Goal: Find specific page/section

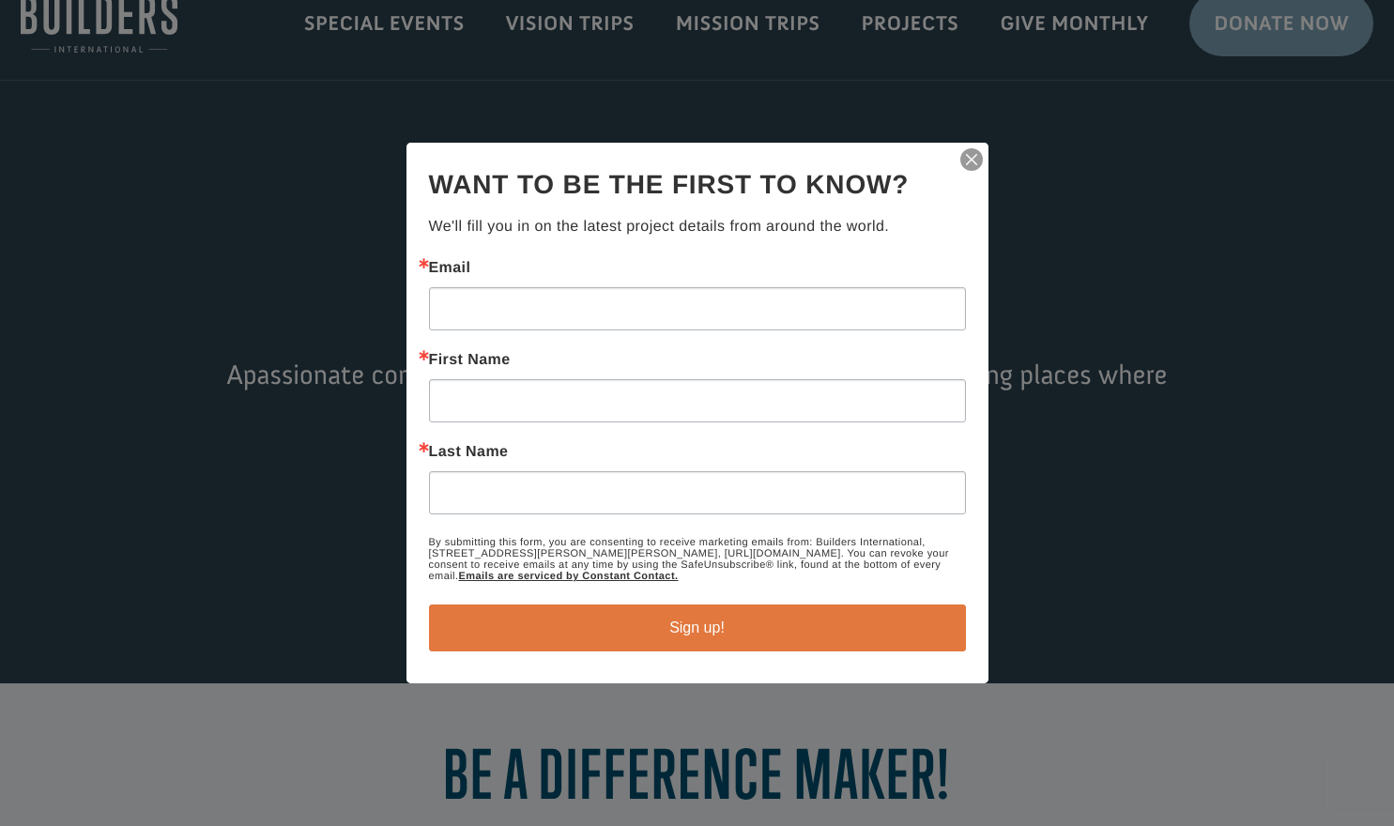
scroll to position [38, 0]
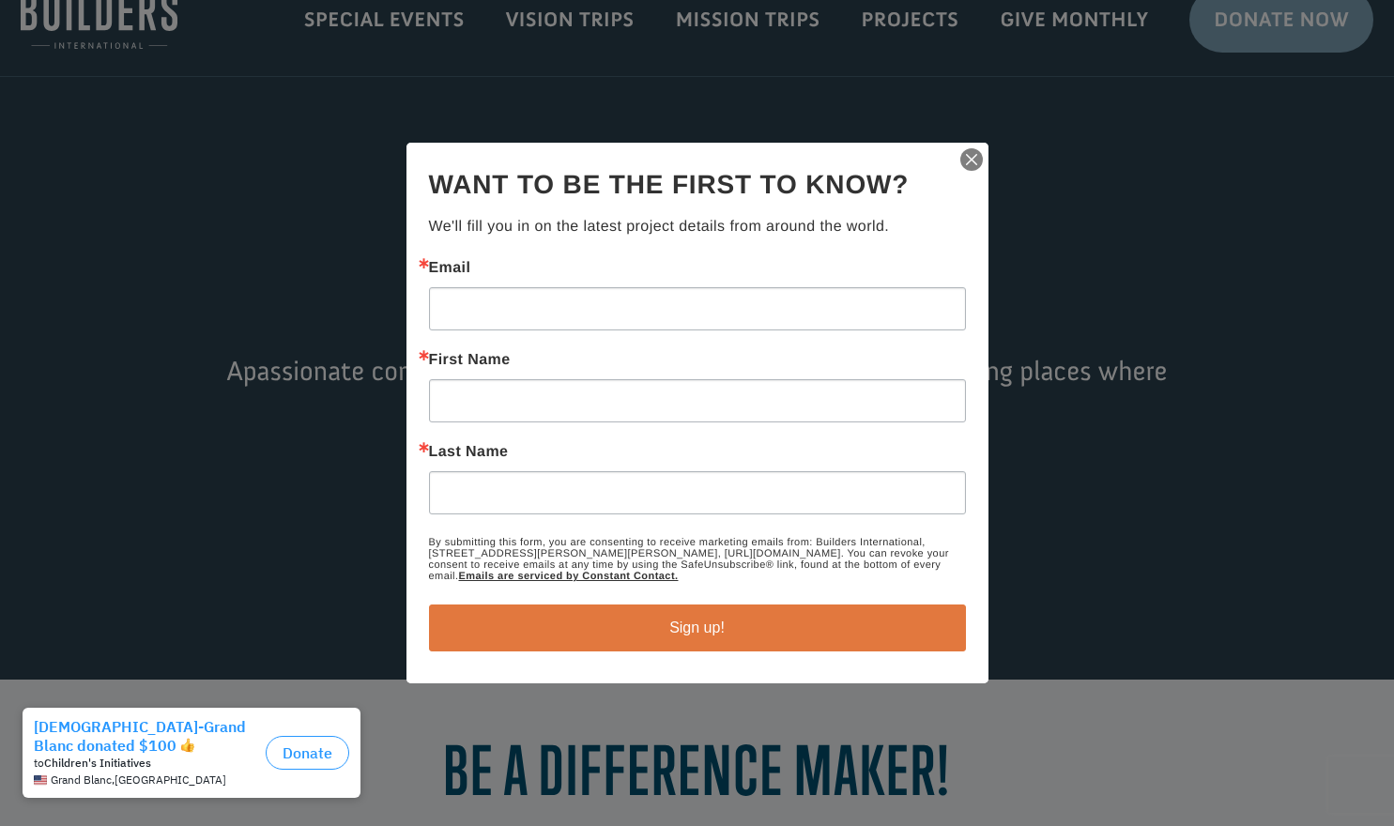
click at [968, 156] on img "button" at bounding box center [971, 159] width 26 height 26
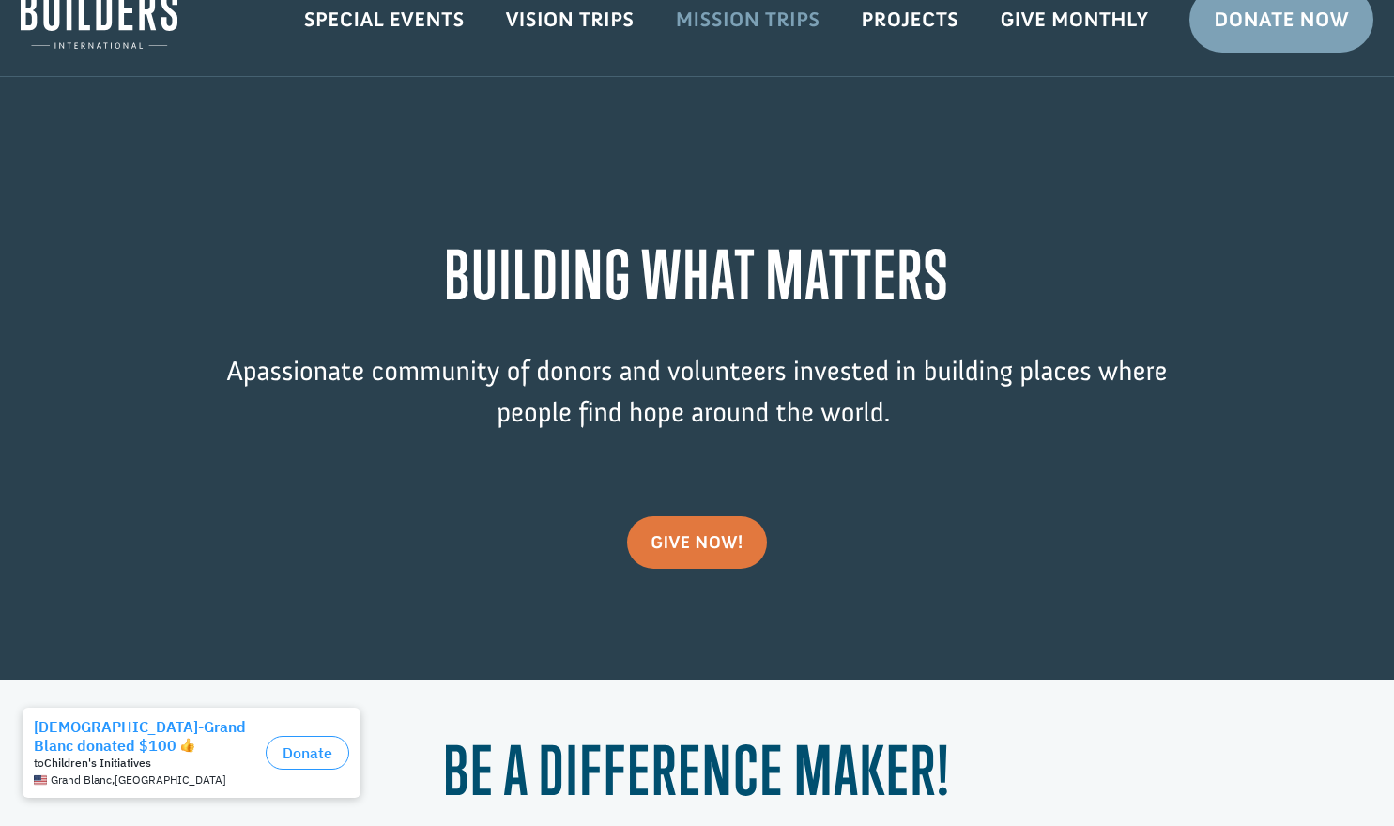
click at [770, 23] on link "Mission Trips" at bounding box center [748, 19] width 186 height 54
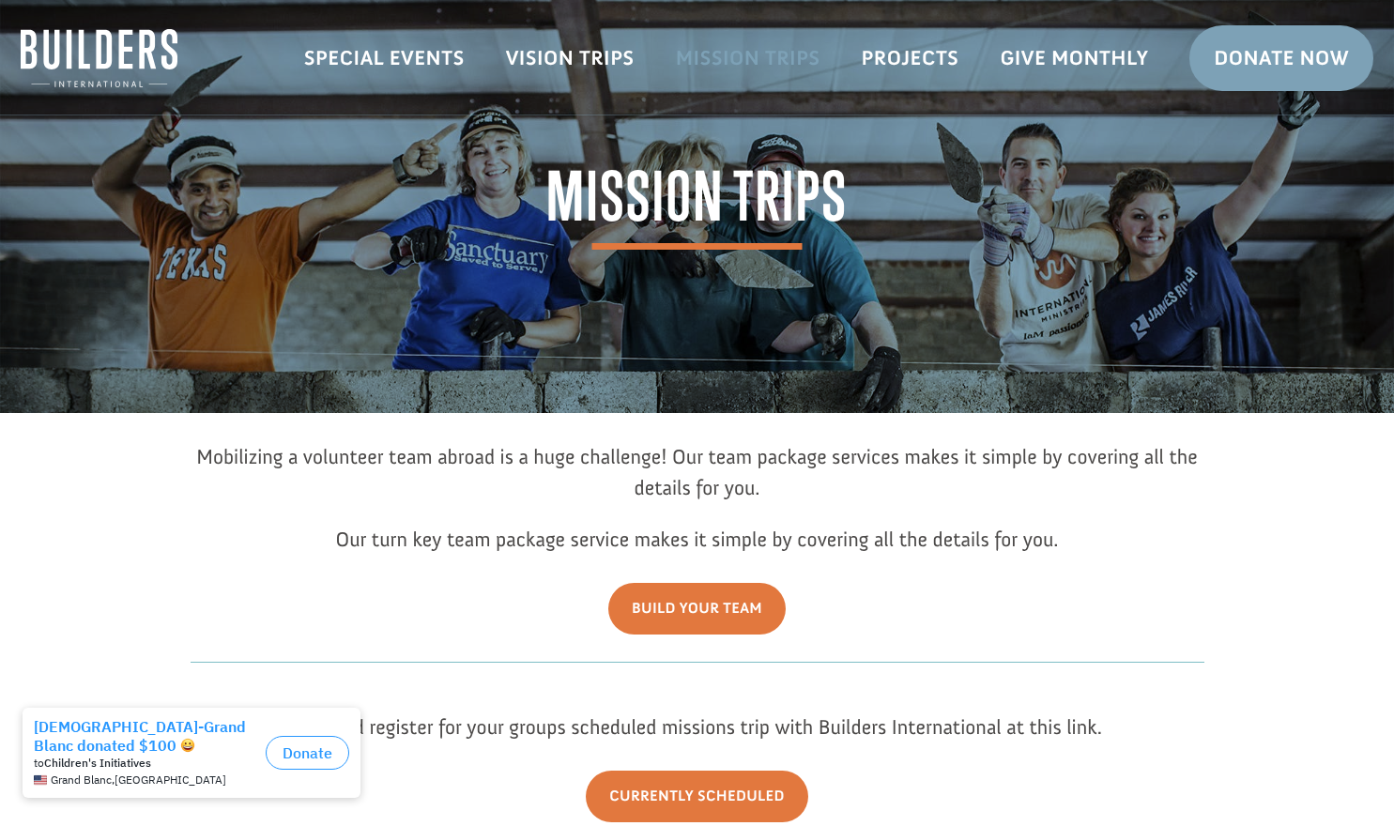
click at [754, 59] on link "Mission Trips" at bounding box center [748, 58] width 186 height 54
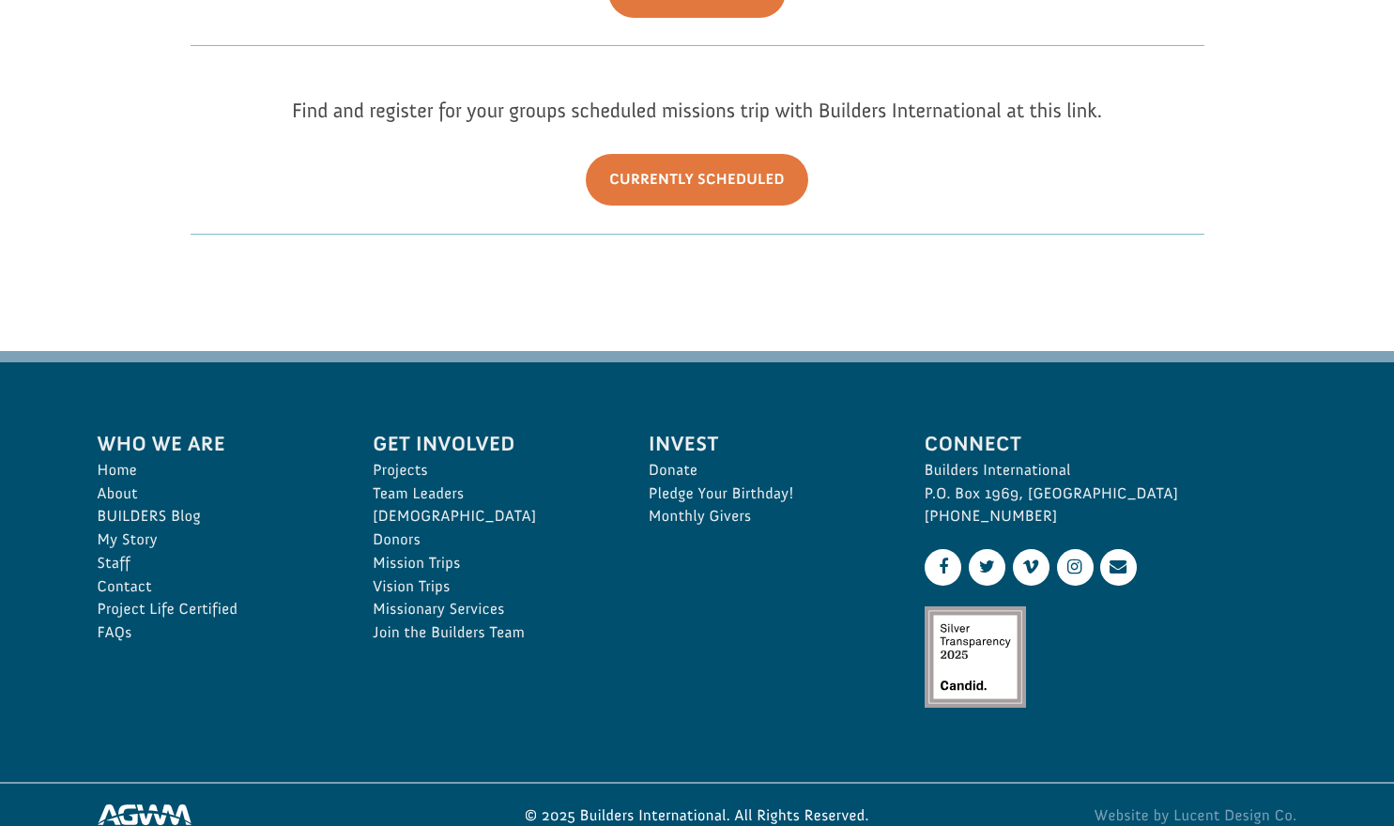
scroll to position [599, 0]
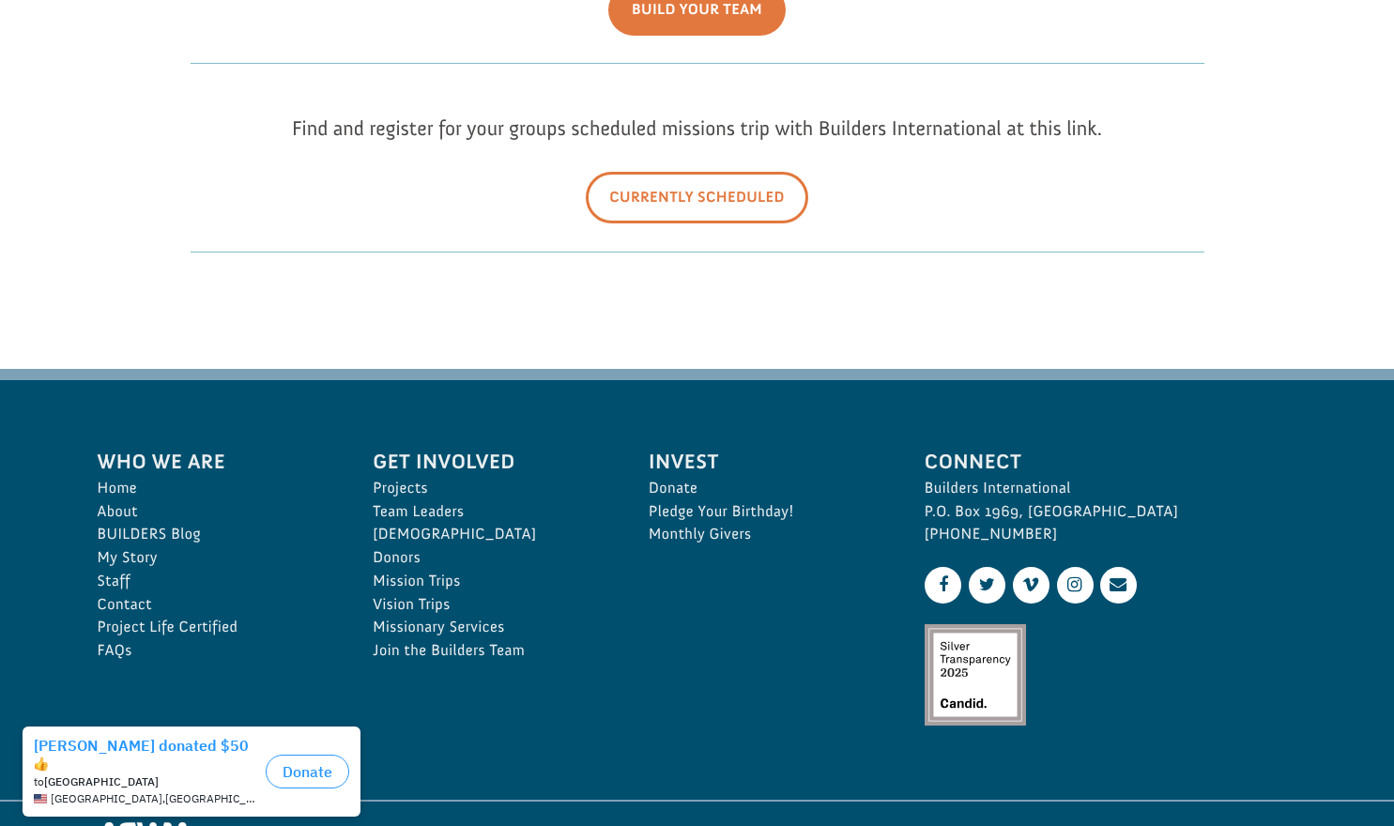
click at [704, 201] on link "Currently Scheduled" at bounding box center [697, 198] width 222 height 52
